Goal: Task Accomplishment & Management: Complete application form

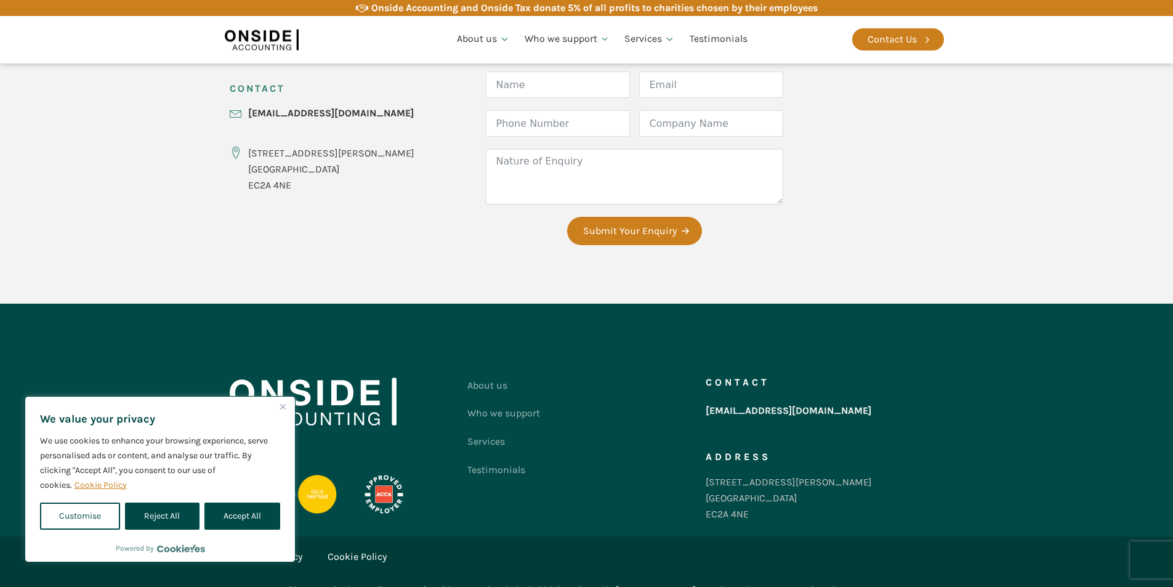
scroll to position [524, 0]
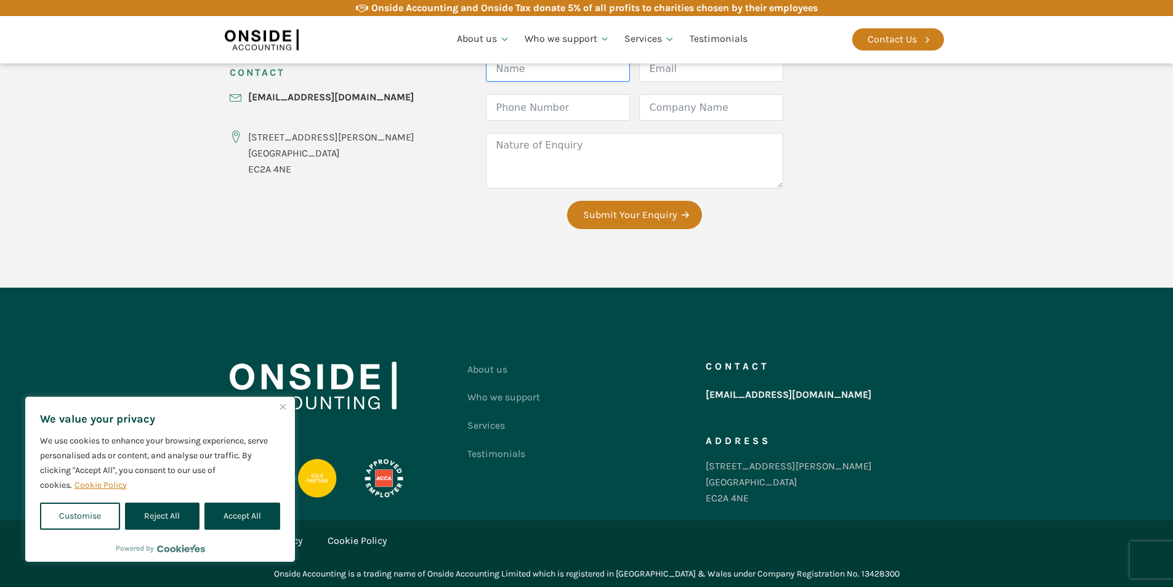
click at [568, 68] on input "Name" at bounding box center [558, 68] width 144 height 26
type input "[PERSON_NAME]"
type input "[PERSON_NAME][EMAIL_ADDRESS][DOMAIN_NAME]"
type input "8149805065"
type input "The Professional Page"
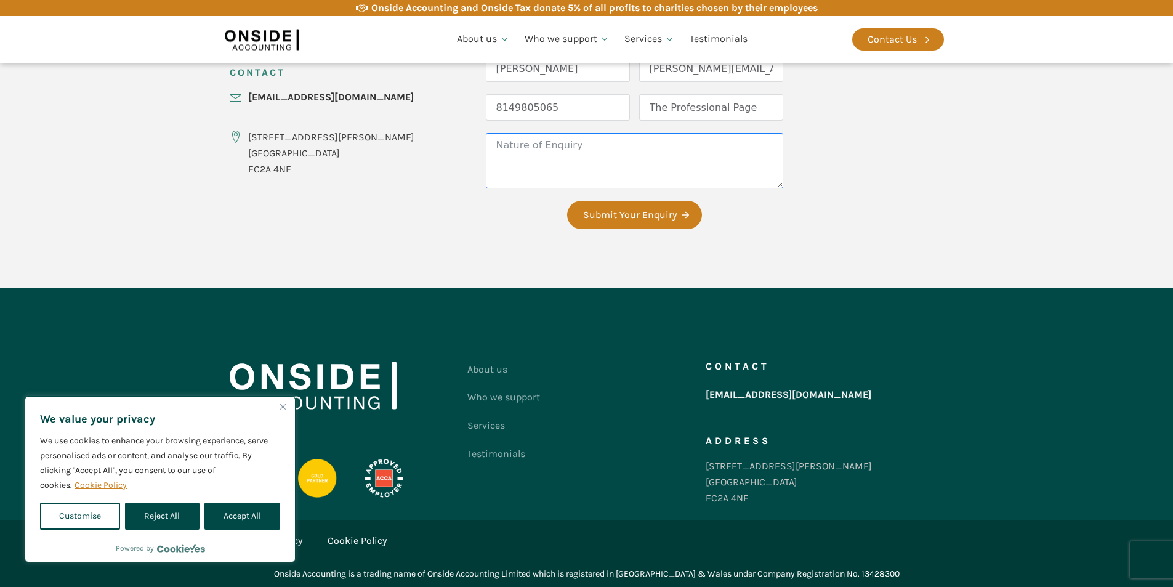
click at [512, 157] on textarea "Nature of Enquiry" at bounding box center [634, 160] width 297 height 55
paste textarea "[PERSON_NAME]"
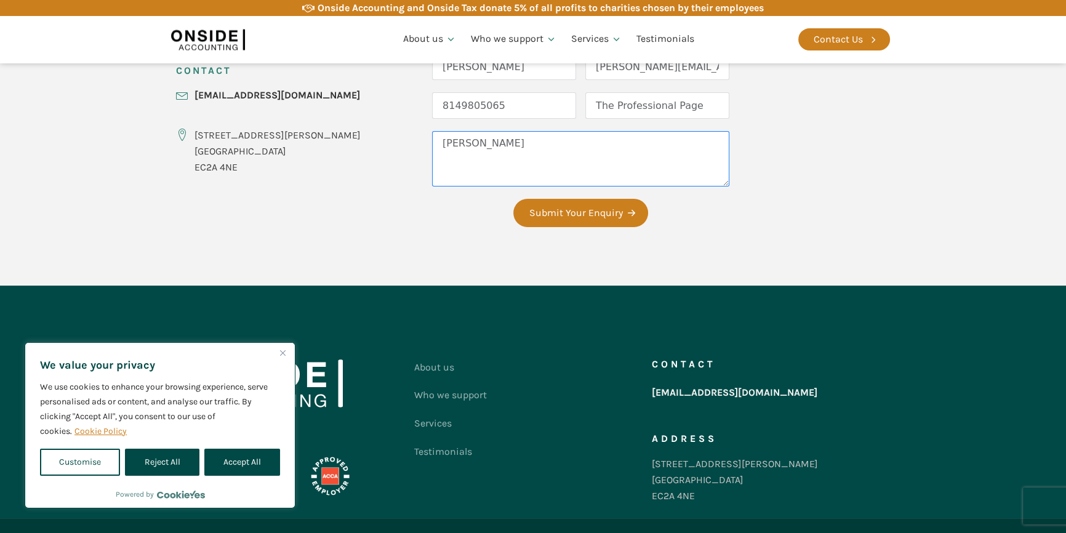
paste textarea "Wikipedia is considered to be the World’s most significant tool for reference m…"
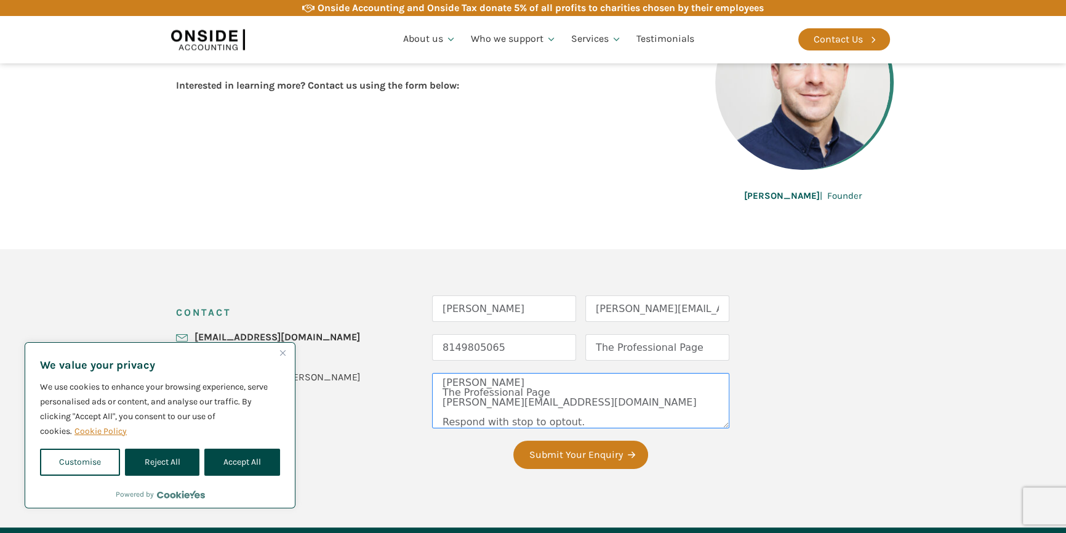
scroll to position [577, 0]
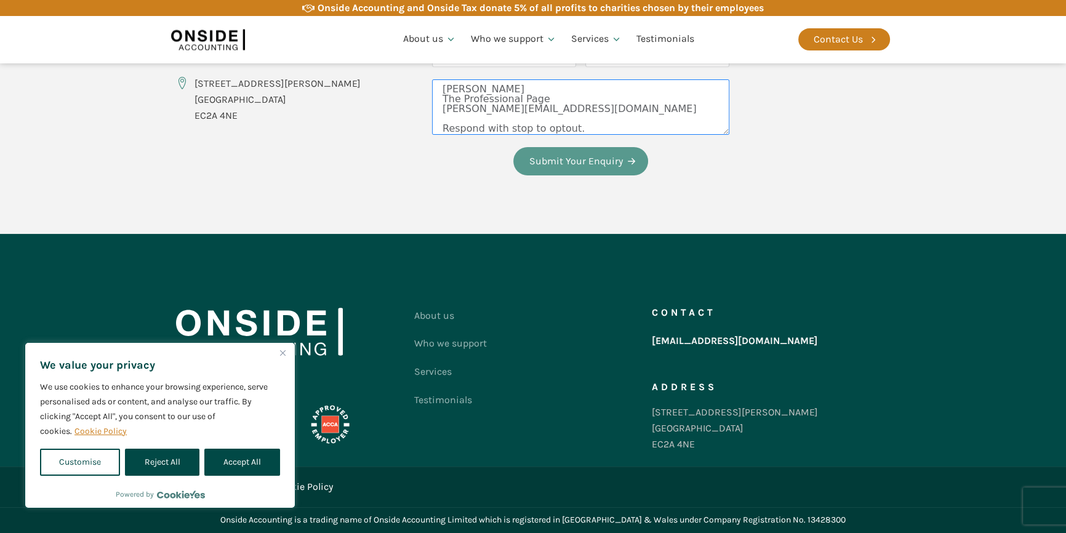
type textarea "Wikipedia is considered to be the World’s most significant tool for reference m…"
click at [579, 175] on button "Submit Your Enquiry" at bounding box center [580, 161] width 135 height 28
click at [579, 174] on button "Submit Your Enquiry" at bounding box center [580, 161] width 135 height 28
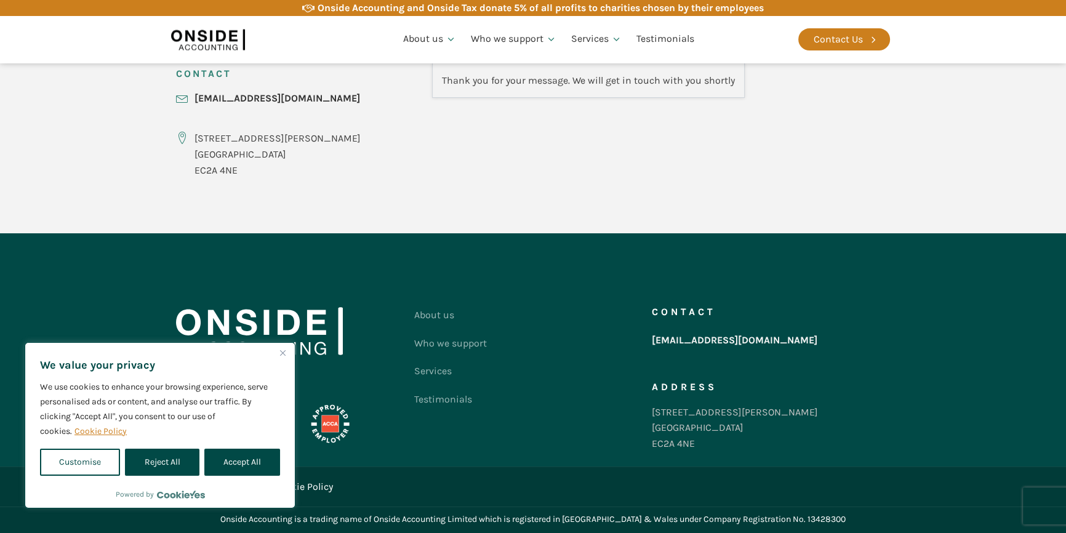
scroll to position [519, 0]
